Goal: Task Accomplishment & Management: Manage account settings

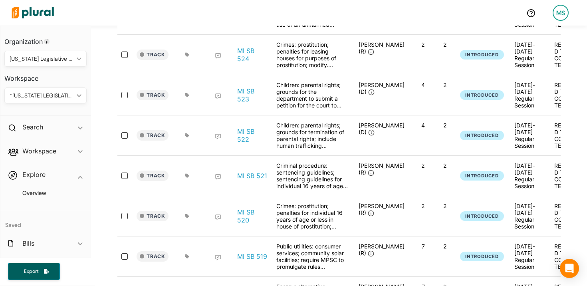
scroll to position [1224, 0]
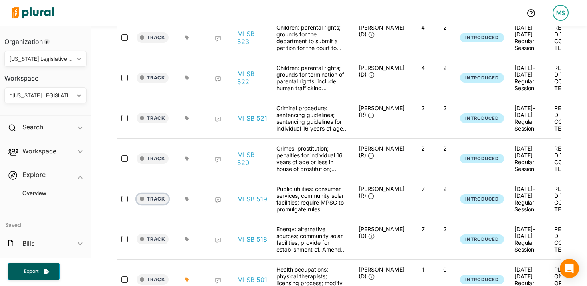
click at [160, 196] on button "Track" at bounding box center [153, 199] width 32 height 10
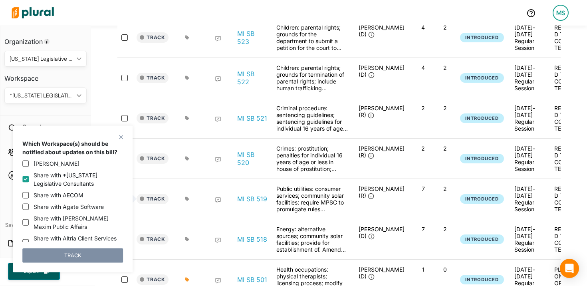
click at [67, 179] on label "Share with *[US_STATE] Legislative Consultants" at bounding box center [78, 179] width 89 height 17
click at [29, 179] on input "Share with *[US_STATE] Legislative Consultants" at bounding box center [25, 179] width 6 height 6
checkbox input "false"
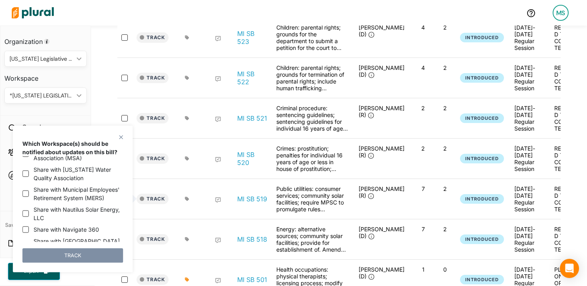
scroll to position [1023, 0]
click at [34, 205] on label "Share with Nautilus Solar Energy, LLC" at bounding box center [78, 213] width 89 height 17
click at [29, 210] on input "Share with Nautilus Solar Energy, LLC" at bounding box center [25, 213] width 6 height 6
checkbox input "true"
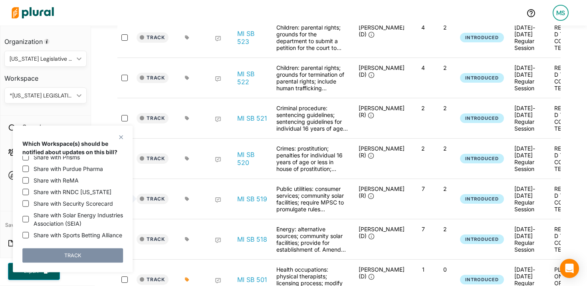
scroll to position [1233, 0]
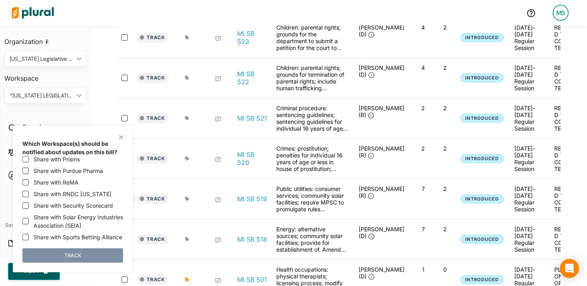
click at [56, 213] on label "Share with Solar Energy Industries Association (SEIA)" at bounding box center [78, 221] width 89 height 17
click at [29, 218] on input "Share with Solar Energy Industries Association (SEIA)" at bounding box center [25, 221] width 6 height 6
checkbox input "true"
click at [73, 257] on button "TRACK" at bounding box center [72, 255] width 101 height 14
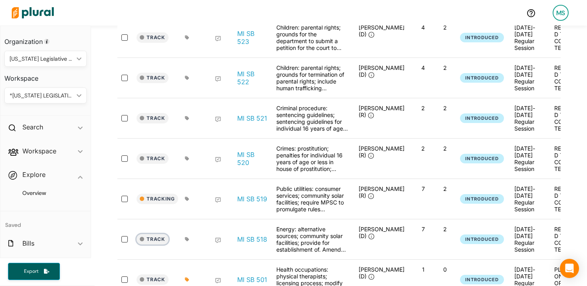
click at [157, 240] on button "Track" at bounding box center [153, 239] width 32 height 10
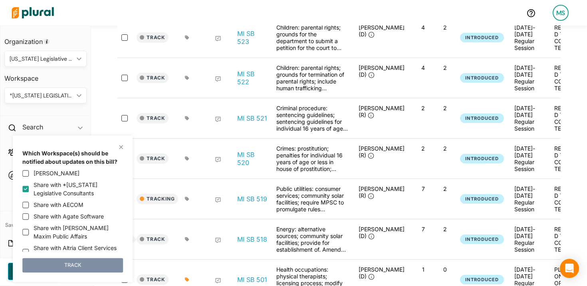
click at [49, 192] on label "Share with *[US_STATE] Legislative Consultants" at bounding box center [78, 189] width 89 height 17
click at [29, 192] on input "Share with *[US_STATE] Legislative Consultants" at bounding box center [25, 189] width 6 height 6
checkbox input "false"
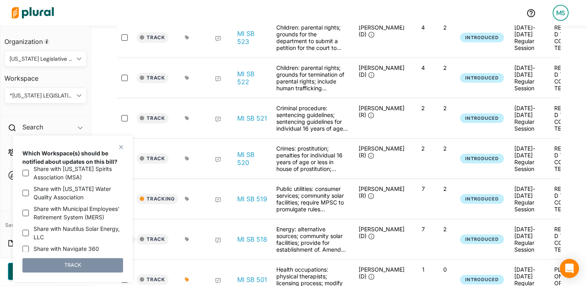
scroll to position [1012, 0]
click at [59, 226] on label "Share with Nautilus Solar Energy, LLC" at bounding box center [78, 234] width 89 height 17
click at [29, 231] on input "Share with Nautilus Solar Energy, LLC" at bounding box center [25, 234] width 6 height 6
checkbox input "true"
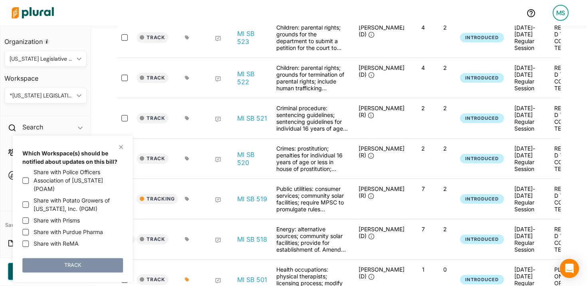
scroll to position [1196, 0]
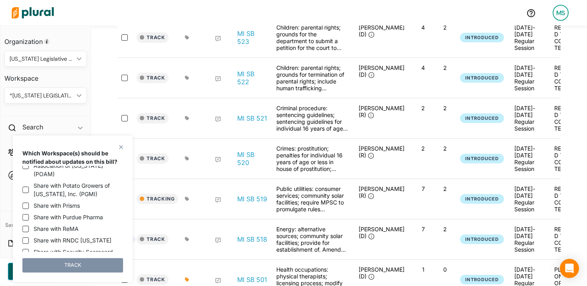
click at [59, 259] on label "Share with Solar Energy Industries Association (SEIA)" at bounding box center [78, 267] width 89 height 17
click at [29, 264] on input "Share with Solar Energy Industries Association (SEIA)" at bounding box center [25, 267] width 6 height 6
checkbox input "true"
click at [83, 266] on button "TRACK" at bounding box center [72, 265] width 101 height 14
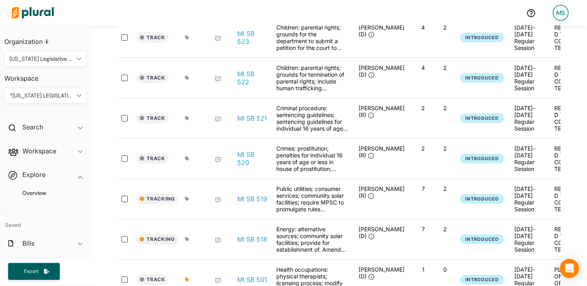
click at [189, 199] on icon at bounding box center [187, 199] width 4 height 4
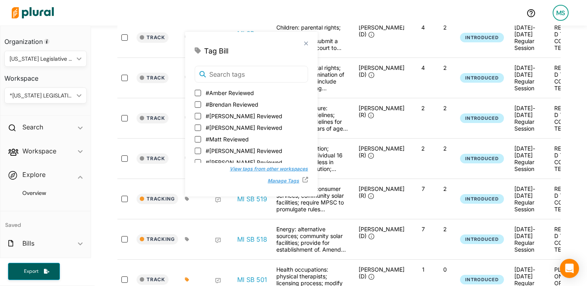
click at [229, 136] on span "#Matt Reviewed" at bounding box center [227, 139] width 43 height 8
click at [201, 136] on input "#Matt Reviewed" at bounding box center [198, 139] width 6 height 6
checkbox input "true"
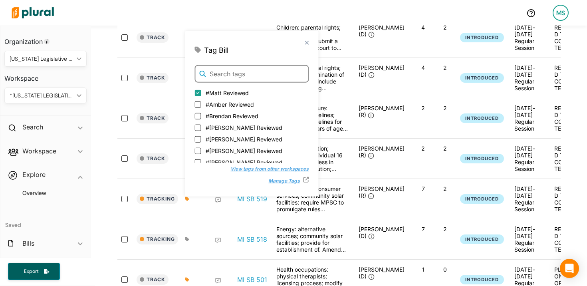
click at [237, 73] on input "text" at bounding box center [252, 74] width 114 height 18
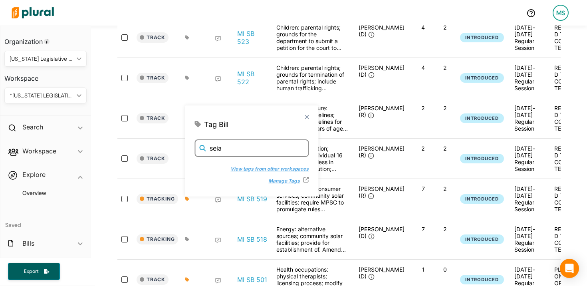
type input "seia"
click at [243, 163] on button "View tags from other workspaces" at bounding box center [265, 169] width 86 height 12
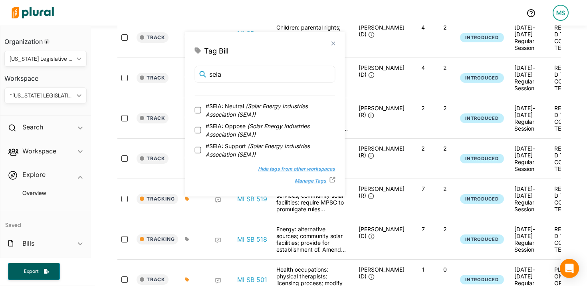
click at [249, 149] on span "( Solar Energy Industries Association (SEIA) )" at bounding box center [258, 150] width 104 height 15
click at [201, 149] on input "#SEIA: Support ( Solar Energy Industries Association (SEIA) )" at bounding box center [198, 150] width 6 height 6
checkbox input "true"
click at [221, 217] on div "Tracking MI SB 519 Public utilities: consumer services; community solar facilit…" at bounding box center [395, 199] width 557 height 40
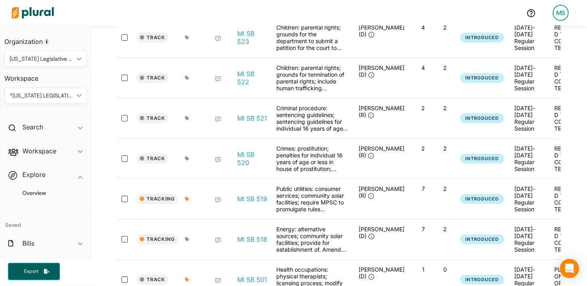
click at [188, 200] on icon at bounding box center [187, 199] width 4 height 4
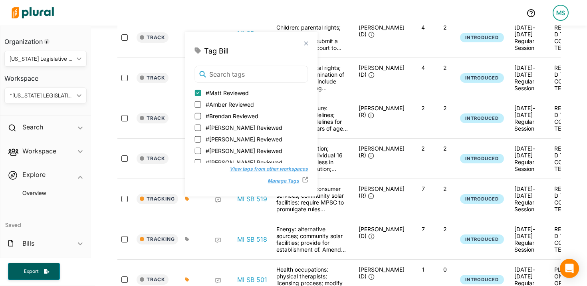
click at [231, 169] on button "View tags from other workspaces" at bounding box center [265, 169] width 86 height 12
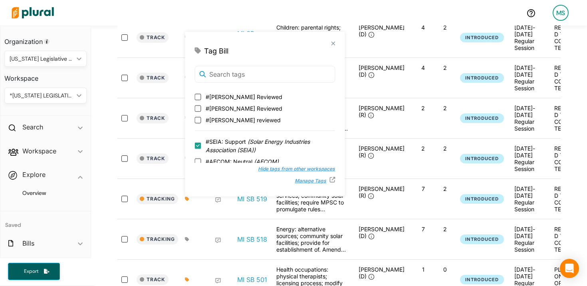
scroll to position [67, 0]
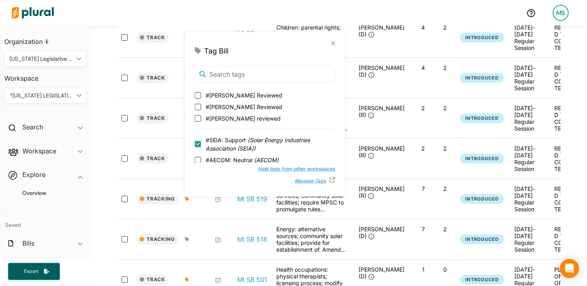
click at [216, 209] on div at bounding box center [217, 198] width 32 height 27
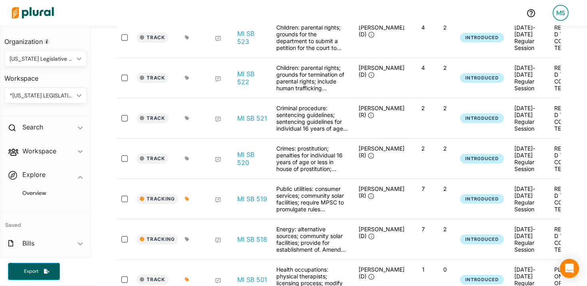
click at [187, 199] on icon at bounding box center [187, 199] width 4 height 4
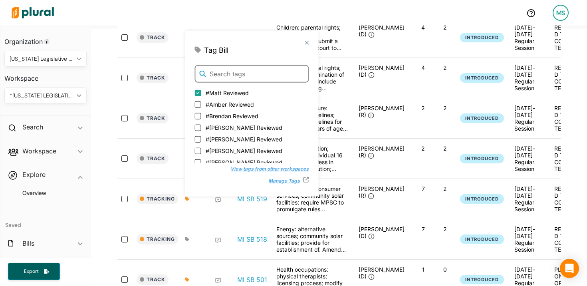
click at [235, 79] on input "text" at bounding box center [252, 74] width 114 height 18
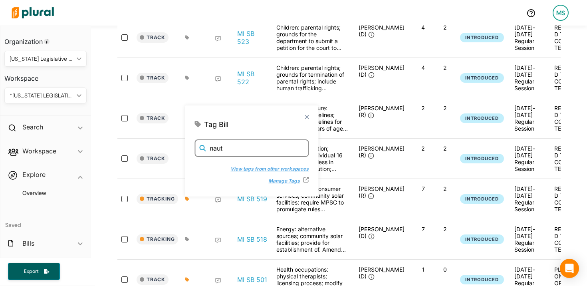
type input "naut"
click at [230, 169] on button "View tags from other workspaces" at bounding box center [265, 168] width 86 height 12
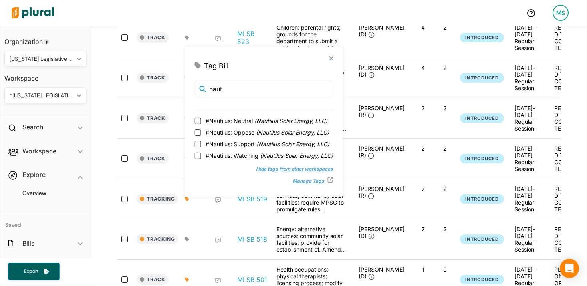
click at [235, 141] on span "#Nautilus: Support ( Nautilus Solar Energy, LLC )" at bounding box center [268, 144] width 124 height 8
click at [201, 141] on input "#Nautilus: Support ( Nautilus Solar Energy, LLC )" at bounding box center [198, 144] width 6 height 6
checkbox input "true"
click at [189, 244] on div at bounding box center [191, 239] width 20 height 27
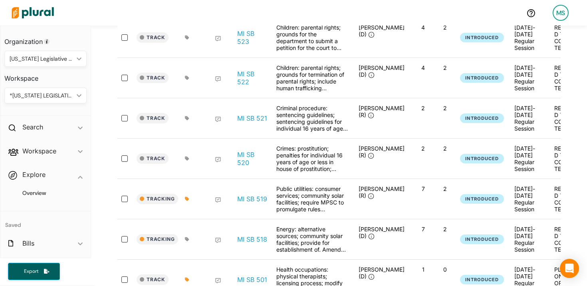
click at [189, 241] on icon at bounding box center [187, 239] width 4 height 5
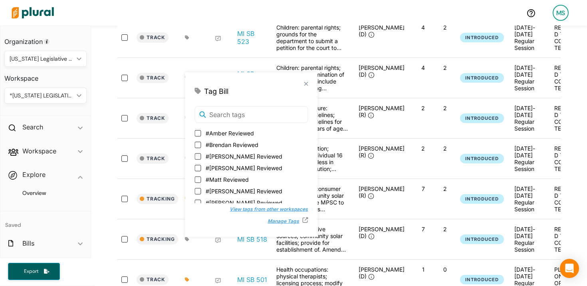
click at [223, 178] on span "#Matt Reviewed" at bounding box center [227, 179] width 43 height 8
click at [201, 178] on input "#Matt Reviewed" at bounding box center [198, 179] width 6 height 6
checkbox input "true"
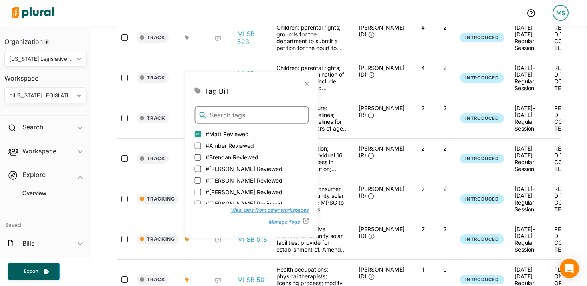
click at [233, 117] on input "text" at bounding box center [252, 115] width 114 height 18
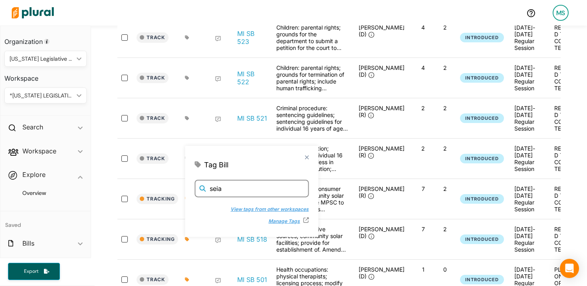
type input "seia"
click at [233, 212] on button "View tags from other workspaces" at bounding box center [265, 209] width 86 height 12
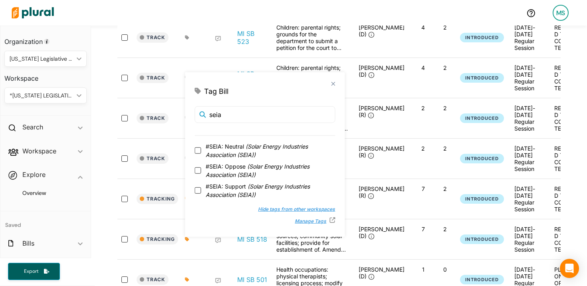
click at [237, 193] on span "( Solar Energy Industries Association (SEIA) )" at bounding box center [258, 190] width 104 height 15
click at [201, 193] on input "#SEIA: Support ( Solar Energy Industries Association (SEIA) )" at bounding box center [198, 190] width 6 height 6
checkbox input "true"
click at [240, 112] on input "seia" at bounding box center [265, 115] width 141 height 18
click at [240, 112] on input "seia" at bounding box center [265, 114] width 141 height 18
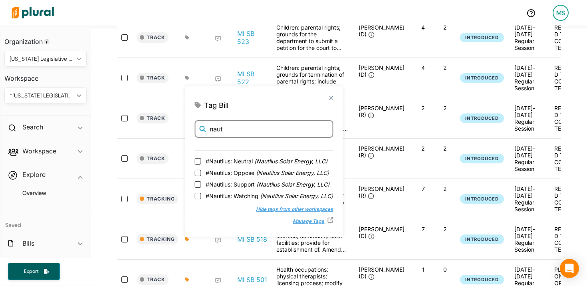
type input "naut"
click at [247, 189] on div "#Nautilus: Neutral ( Nautilus Solar Energy, LLC ) #Nautilus: Oppose ( Nautilus …" at bounding box center [264, 173] width 139 height 60
click at [247, 186] on span "#Nautilus: Support ( Nautilus Solar Energy, LLC )" at bounding box center [268, 184] width 124 height 8
click at [201, 186] on input "#Nautilus: Support ( Nautilus Solar Energy, LLC )" at bounding box center [198, 184] width 6 height 6
checkbox input "true"
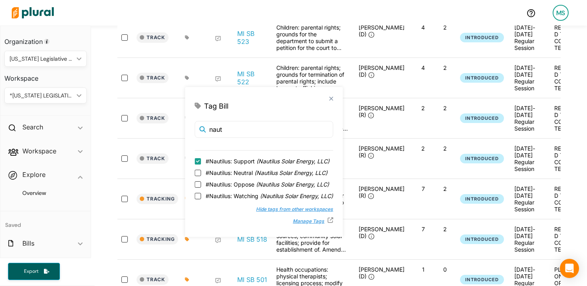
click at [172, 224] on div "Tracking MI SB 518 Energy: alternative sources; community solar facilities; pro…" at bounding box center [395, 239] width 557 height 40
